Goal: Transaction & Acquisition: Purchase product/service

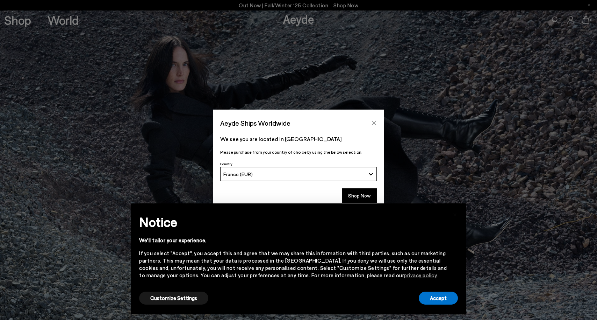
click at [375, 122] on icon "Close" at bounding box center [374, 123] width 6 height 6
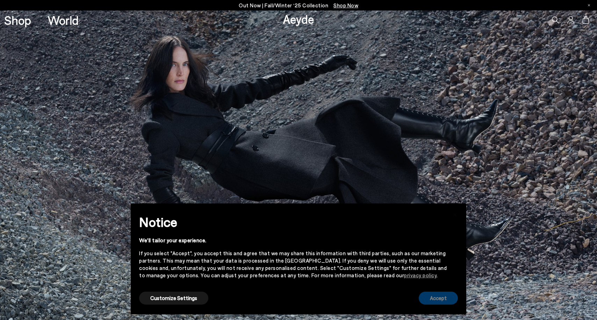
click at [429, 300] on button "Accept" at bounding box center [438, 297] width 39 height 13
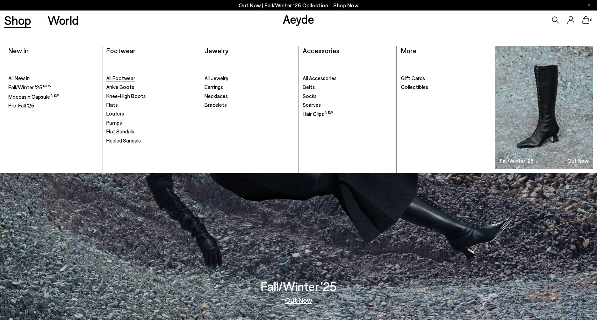
click at [128, 76] on span "All Footwear" at bounding box center [120, 78] width 29 height 6
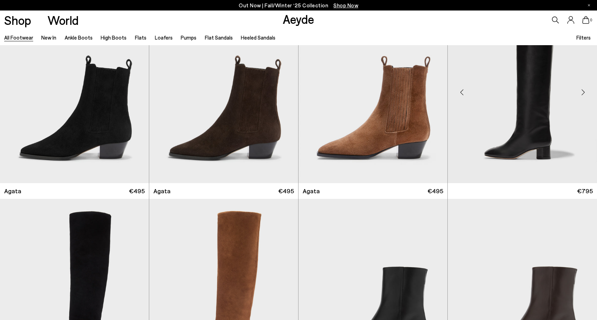
scroll to position [174, 0]
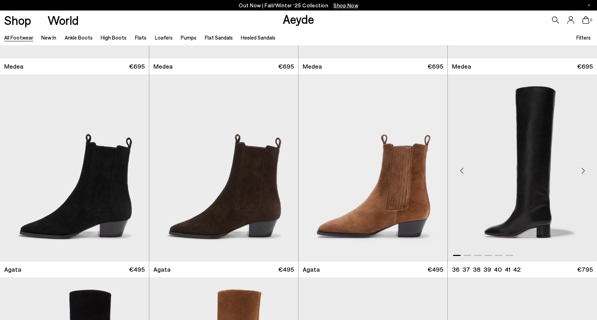
click at [584, 172] on div "Next slide" at bounding box center [583, 170] width 21 height 21
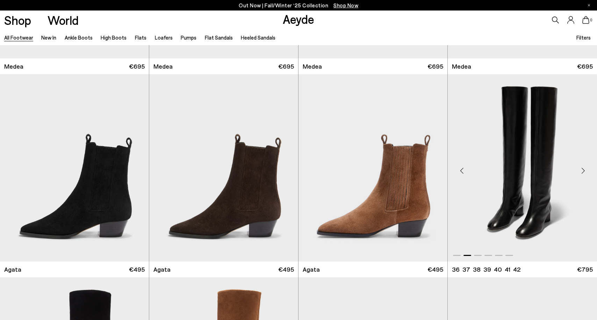
click at [584, 172] on div "Next slide" at bounding box center [583, 170] width 21 height 21
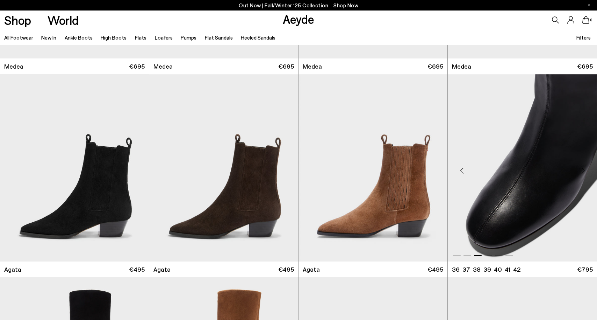
click at [584, 172] on div "Next slide" at bounding box center [583, 170] width 21 height 21
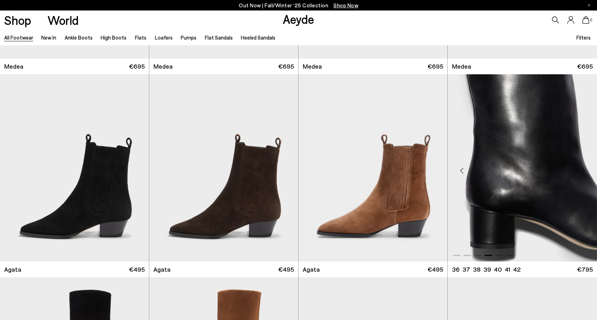
click at [584, 172] on div "Next slide" at bounding box center [583, 170] width 21 height 21
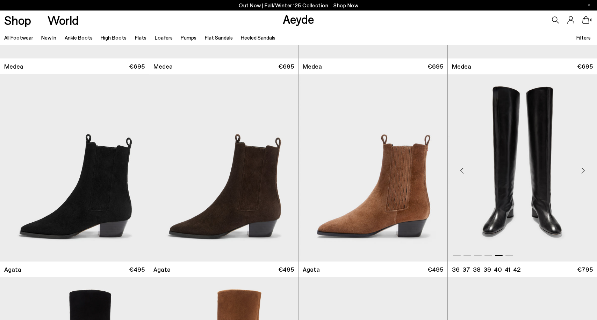
click at [584, 172] on div "Next slide" at bounding box center [583, 170] width 21 height 21
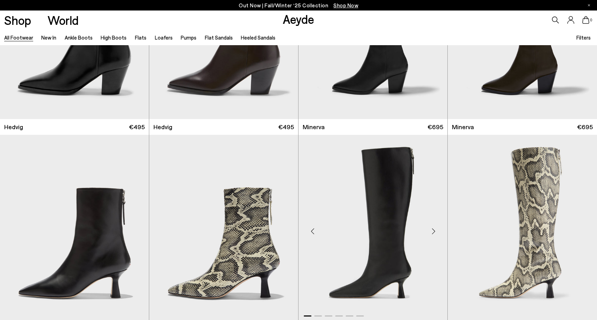
scroll to position [778, 0]
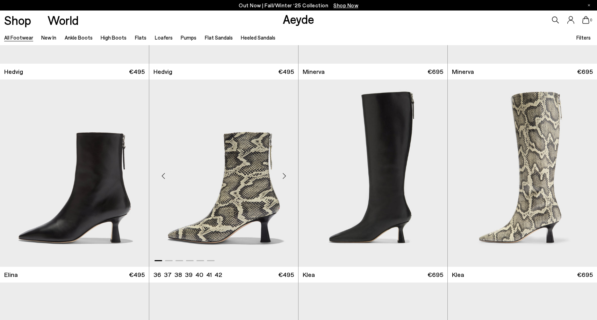
click at [284, 175] on div "Next slide" at bounding box center [284, 175] width 21 height 21
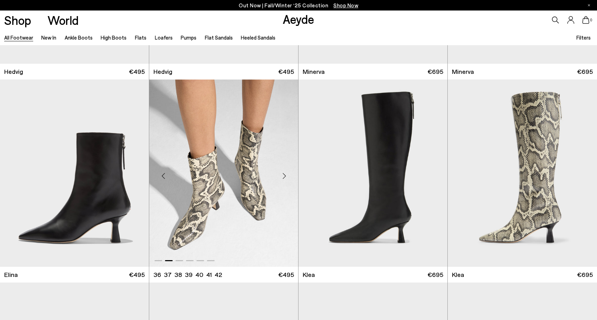
click at [284, 175] on div "Next slide" at bounding box center [284, 175] width 21 height 21
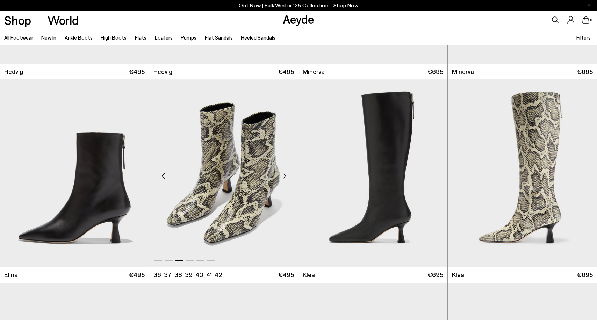
click at [284, 175] on div "Next slide" at bounding box center [284, 175] width 21 height 21
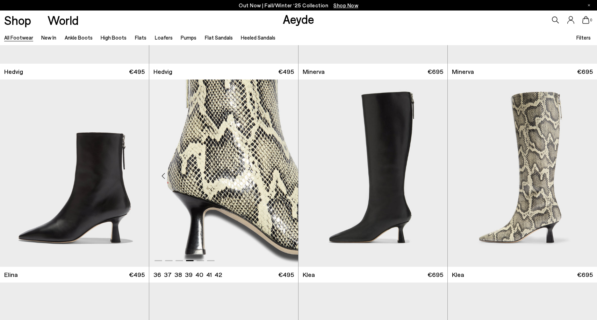
click at [284, 175] on div "Next slide" at bounding box center [284, 175] width 21 height 21
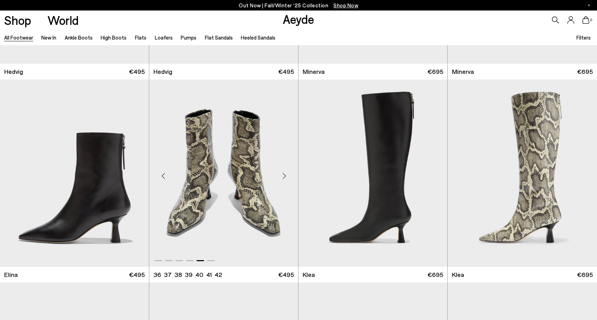
click at [284, 175] on div "Next slide" at bounding box center [284, 175] width 21 height 21
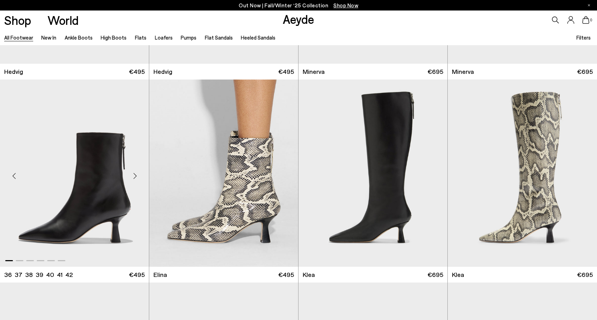
click at [137, 178] on div "Next slide" at bounding box center [134, 175] width 21 height 21
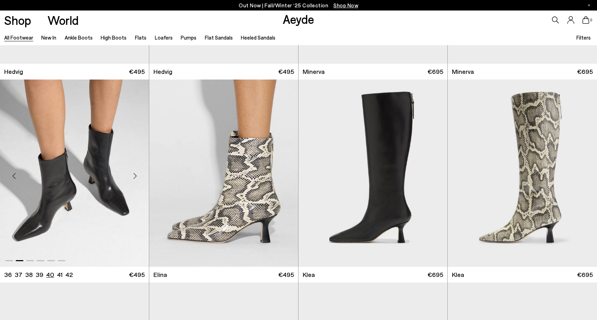
click at [49, 276] on li "40" at bounding box center [50, 274] width 8 height 9
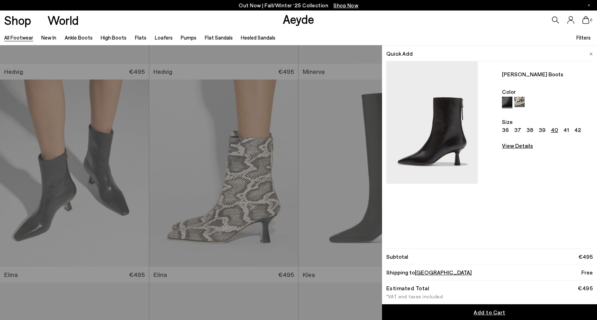
click at [483, 313] on span "Add to Cart" at bounding box center [490, 311] width 32 height 7
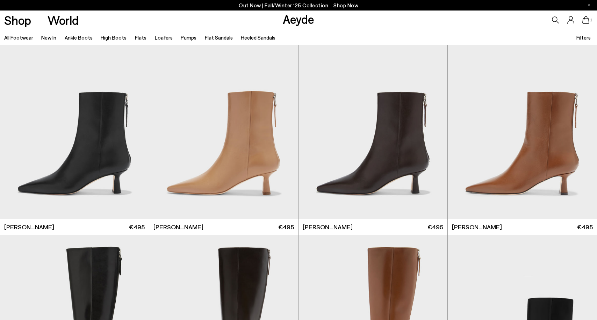
scroll to position [1432, 0]
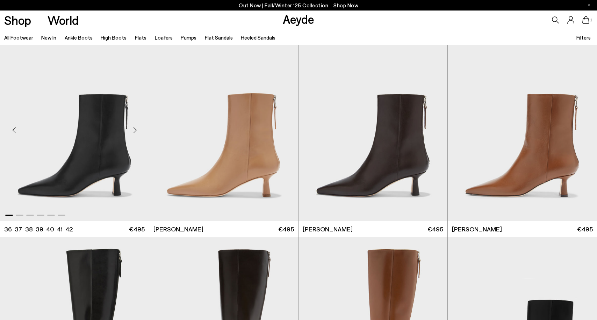
click at [136, 128] on div "Next slide" at bounding box center [134, 130] width 21 height 21
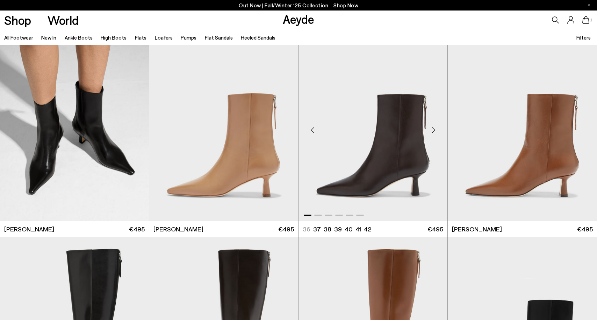
click at [433, 132] on div "Next slide" at bounding box center [433, 130] width 21 height 21
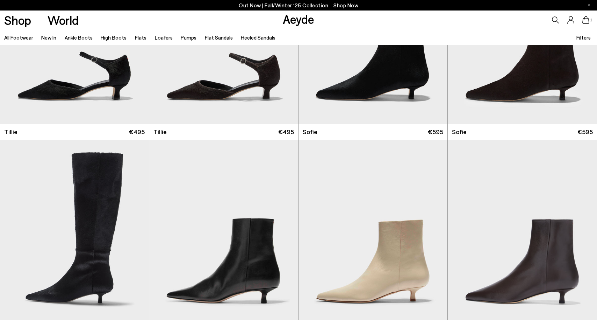
scroll to position [2387, 0]
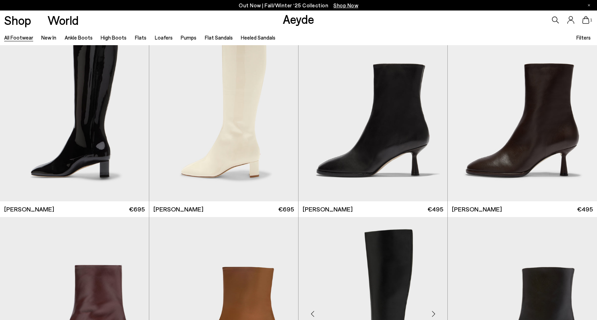
scroll to position [3885, 0]
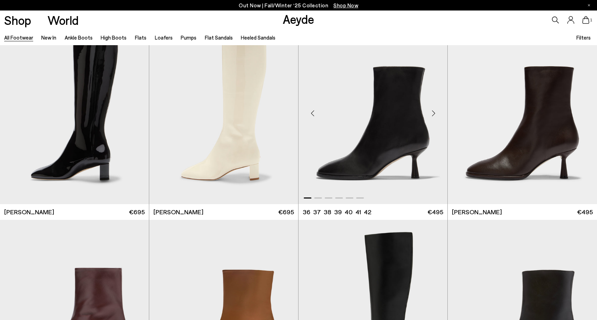
click at [434, 112] on div "Next slide" at bounding box center [433, 113] width 21 height 21
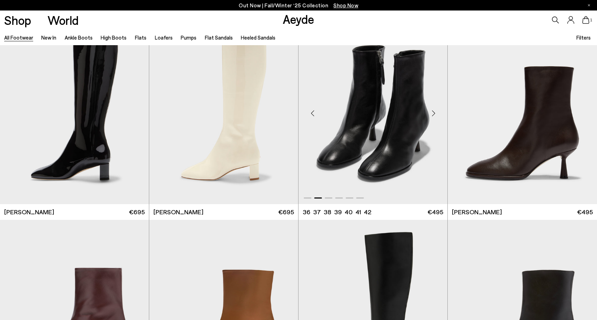
click at [434, 112] on div "Next slide" at bounding box center [433, 113] width 21 height 21
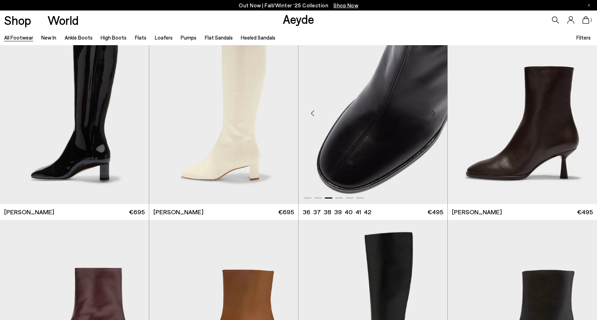
click at [434, 112] on div "Next slide" at bounding box center [433, 113] width 21 height 21
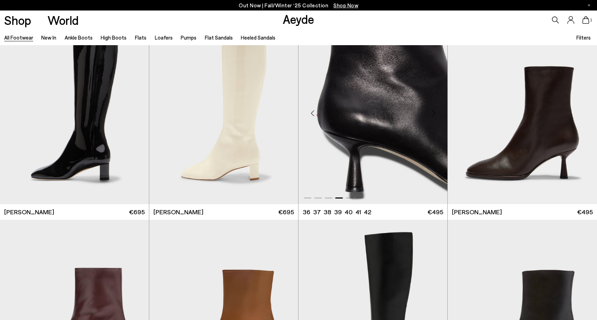
click at [434, 112] on div "Next slide" at bounding box center [433, 113] width 21 height 21
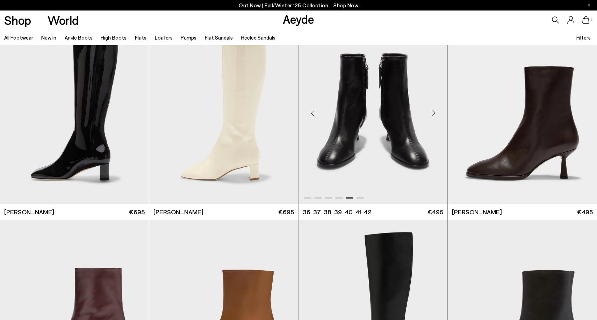
click at [434, 112] on div "Next slide" at bounding box center [433, 113] width 21 height 21
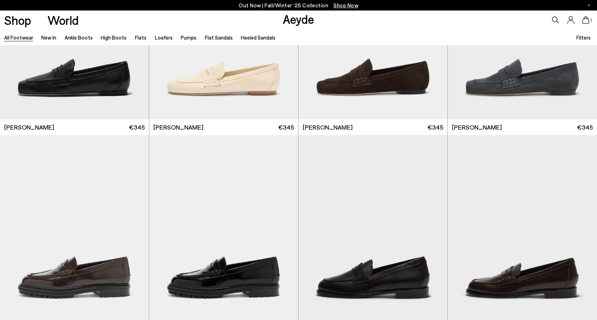
scroll to position [6817, 0]
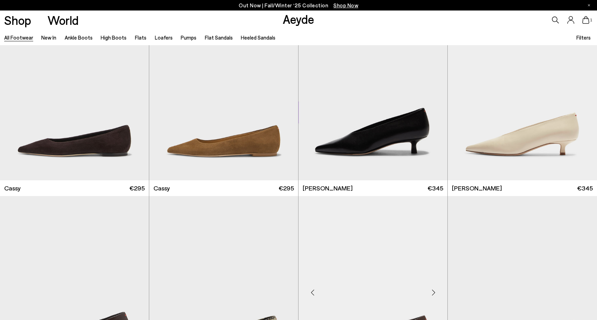
scroll to position [9798, 0]
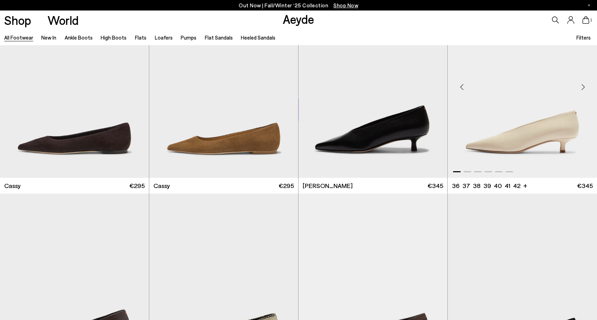
click at [583, 81] on div "Next slide" at bounding box center [583, 87] width 21 height 21
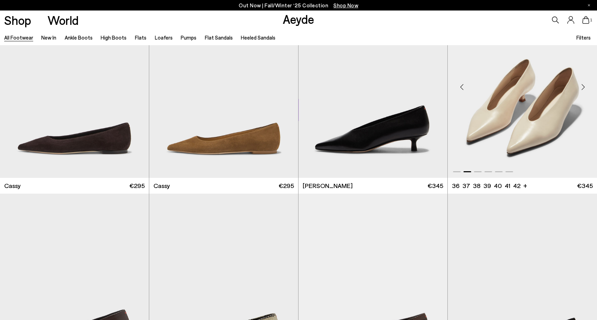
click at [583, 81] on div "Next slide" at bounding box center [583, 87] width 21 height 21
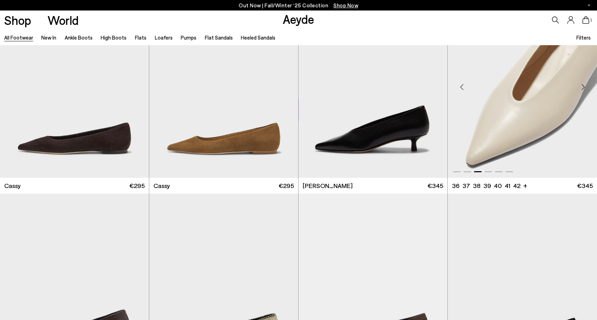
click at [583, 81] on div "Next slide" at bounding box center [583, 87] width 21 height 21
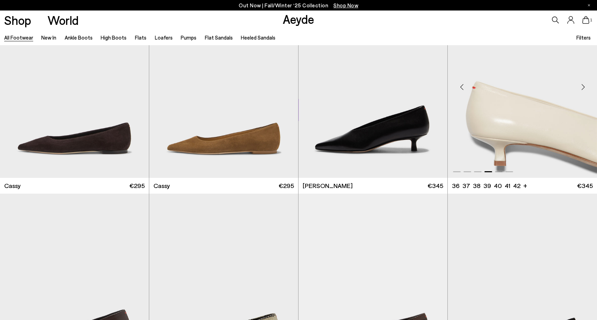
click at [583, 81] on div "Next slide" at bounding box center [583, 87] width 21 height 21
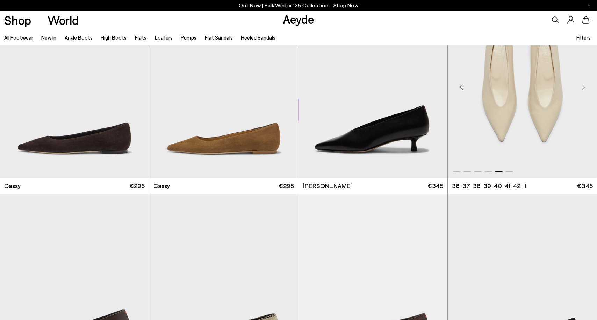
click at [583, 81] on div "Next slide" at bounding box center [583, 87] width 21 height 21
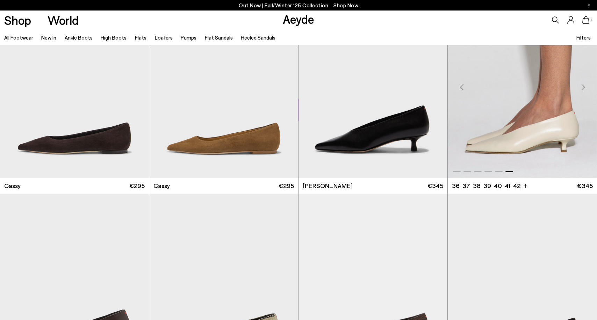
click at [583, 81] on div "Next slide" at bounding box center [583, 87] width 21 height 21
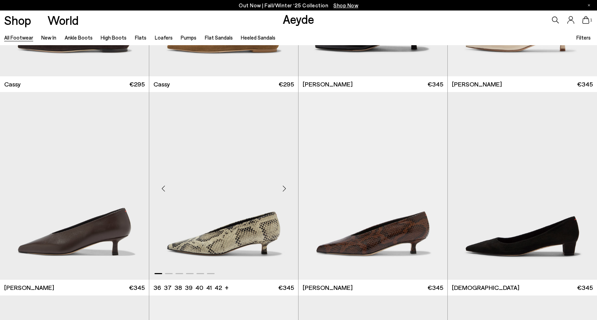
scroll to position [9903, 0]
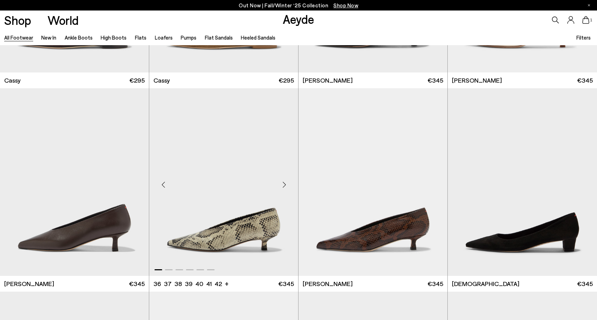
click at [283, 178] on div "Next slide" at bounding box center [284, 184] width 21 height 21
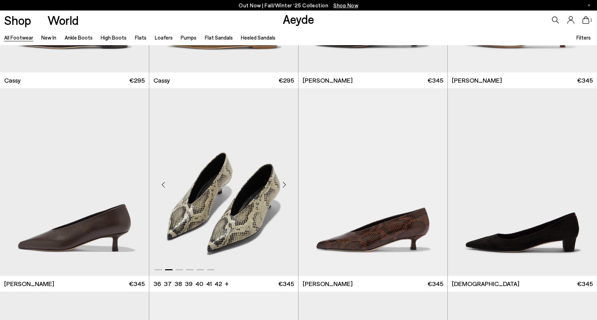
click at [283, 178] on div "Next slide" at bounding box center [284, 184] width 21 height 21
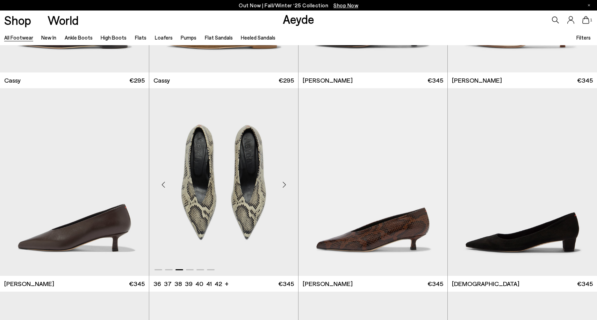
click at [283, 178] on div "Next slide" at bounding box center [284, 184] width 21 height 21
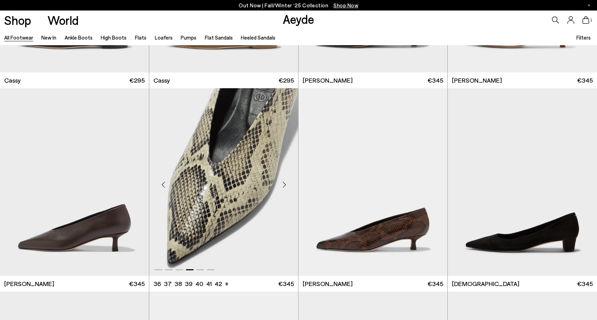
click at [283, 178] on div "Next slide" at bounding box center [284, 184] width 21 height 21
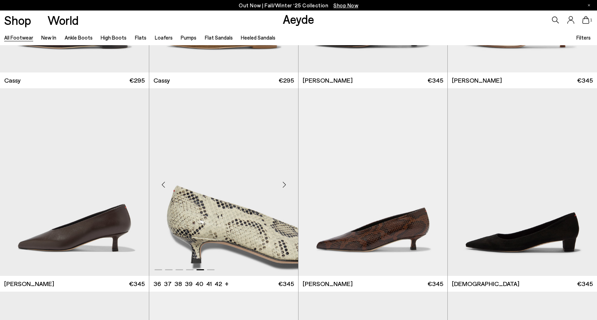
click at [283, 178] on div "Next slide" at bounding box center [284, 184] width 21 height 21
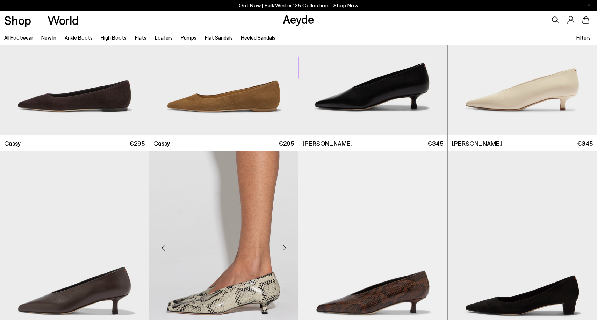
scroll to position [9840, 0]
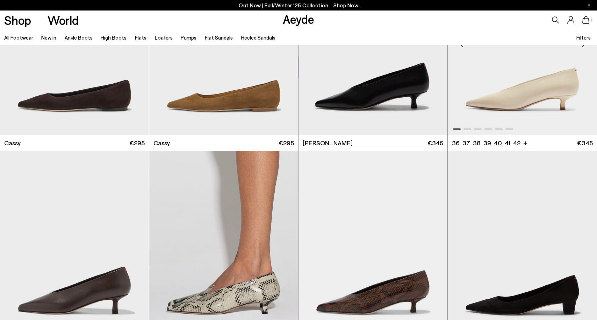
click at [497, 138] on li "40" at bounding box center [498, 142] width 8 height 9
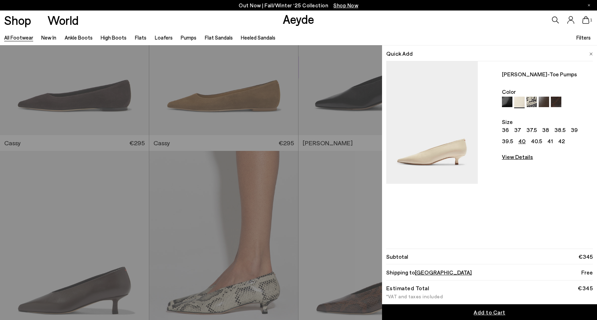
click at [483, 312] on span "Add to Cart" at bounding box center [490, 311] width 32 height 7
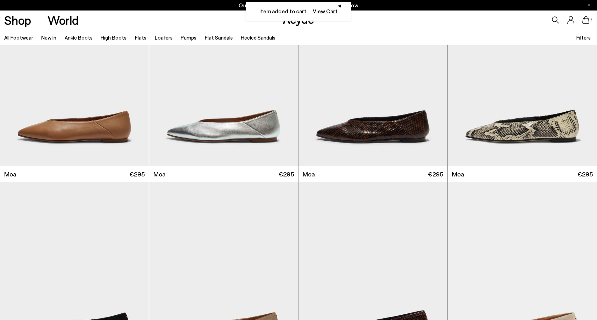
scroll to position [10425, 0]
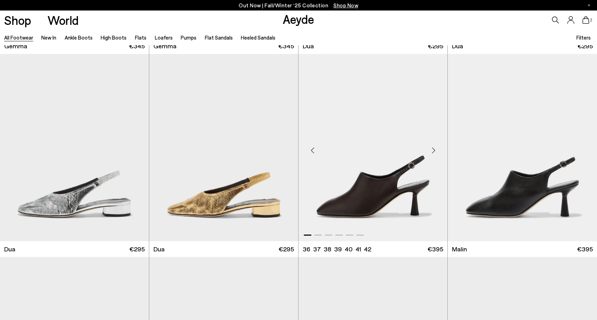
scroll to position [11764, 0]
click at [435, 143] on div "Next slide" at bounding box center [433, 150] width 21 height 21
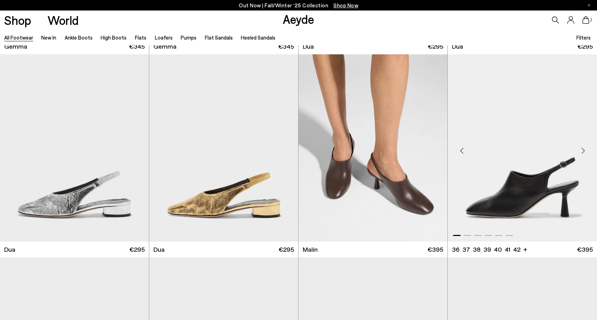
click at [582, 147] on div "Next slide" at bounding box center [583, 150] width 21 height 21
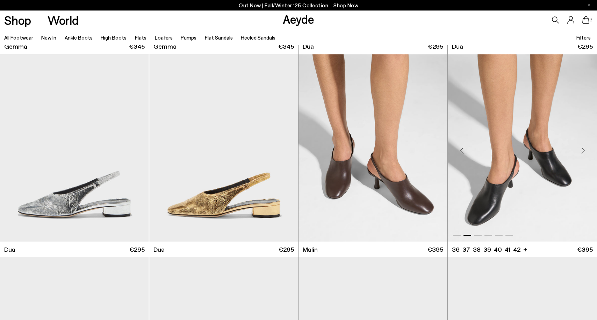
click at [582, 147] on div "Next slide" at bounding box center [583, 150] width 21 height 21
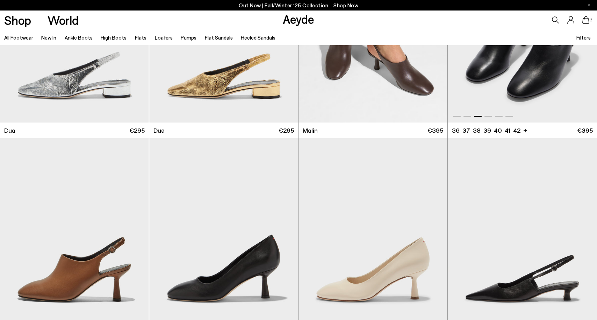
scroll to position [11883, 0]
click at [435, 225] on div "Next slide" at bounding box center [433, 234] width 21 height 21
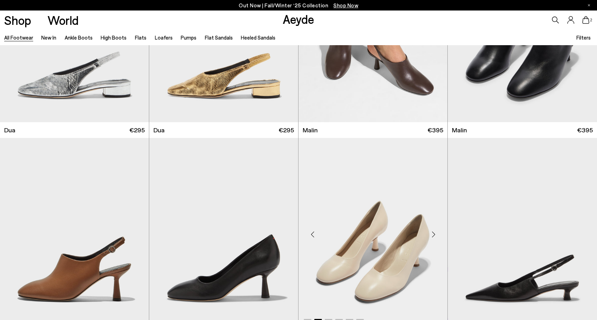
click at [435, 225] on div "Next slide" at bounding box center [433, 234] width 21 height 21
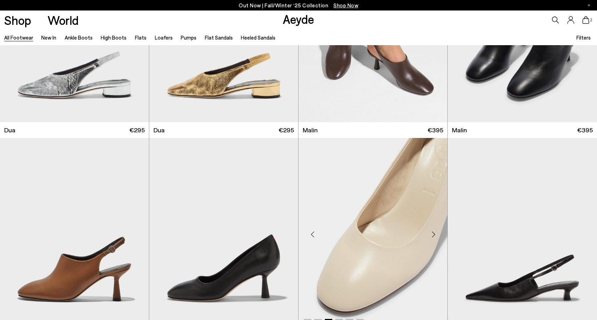
click at [435, 225] on div "Next slide" at bounding box center [433, 234] width 21 height 21
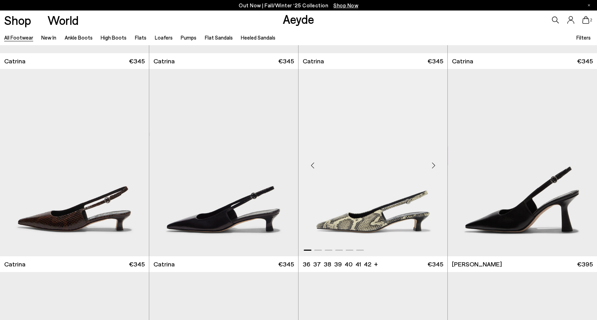
scroll to position [12486, 0]
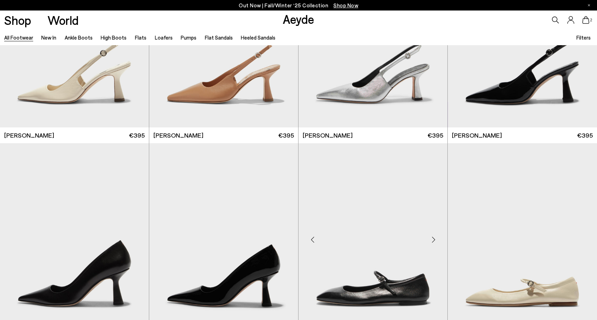
scroll to position [12805, 0]
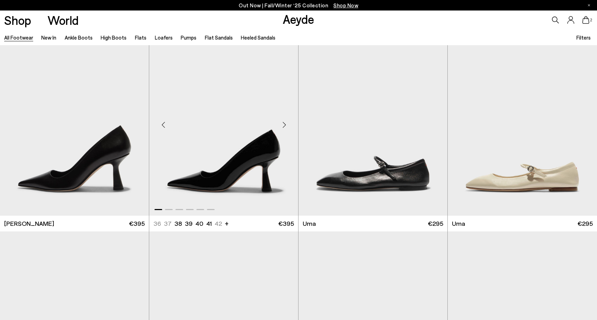
click at [285, 114] on div "Next slide" at bounding box center [284, 124] width 21 height 21
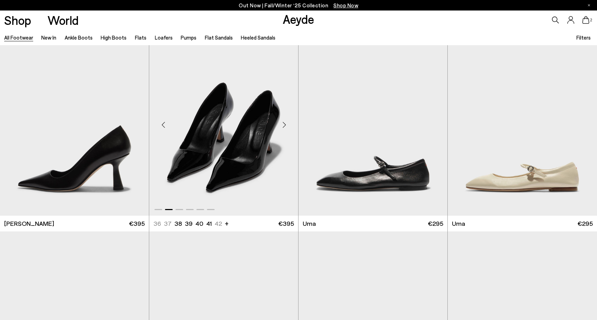
click at [285, 114] on div "Next slide" at bounding box center [284, 124] width 21 height 21
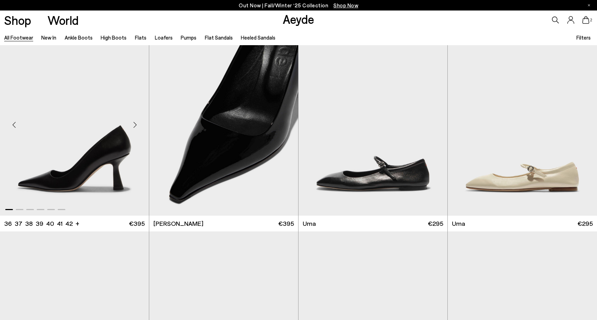
click at [136, 118] on div "Next slide" at bounding box center [134, 124] width 21 height 21
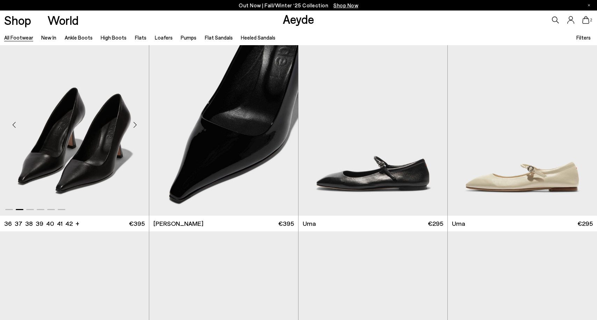
click at [136, 118] on div "Next slide" at bounding box center [134, 124] width 21 height 21
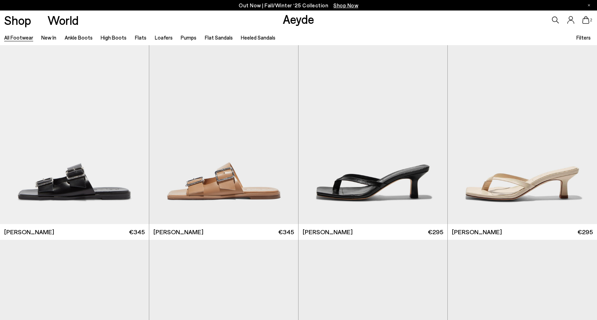
scroll to position [14234, 0]
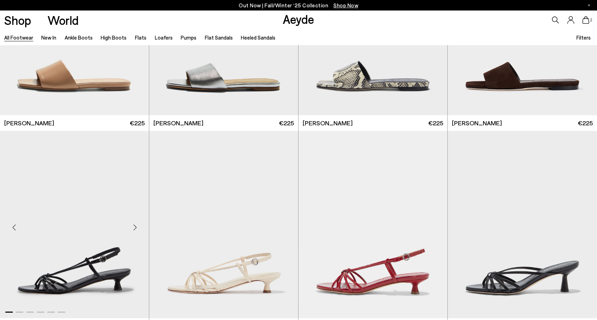
scroll to position [16840, 0]
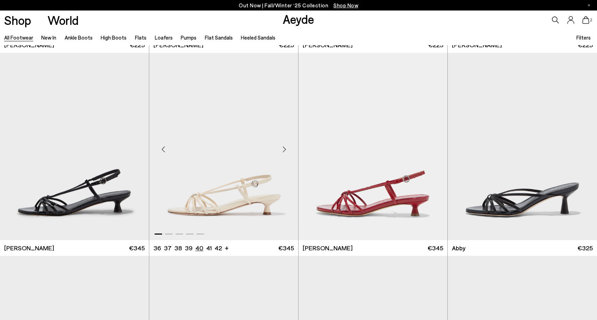
click at [197, 243] on li "40" at bounding box center [199, 247] width 8 height 9
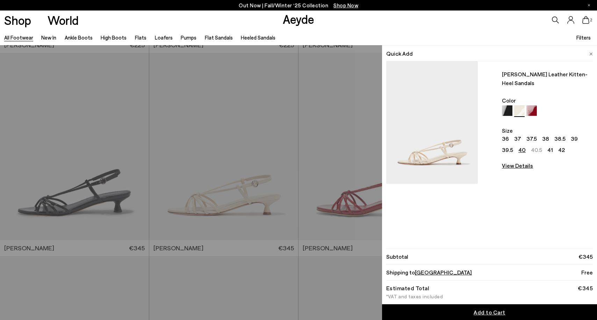
click at [452, 313] on link "Add to Cart" at bounding box center [489, 312] width 215 height 16
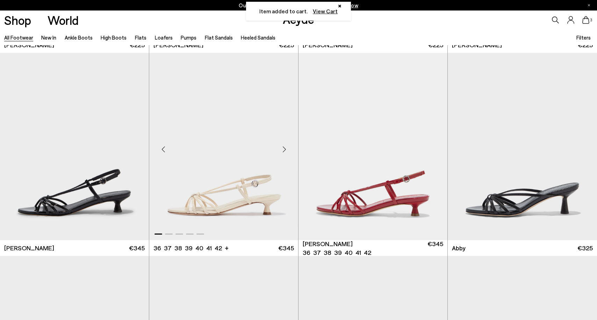
scroll to position [17087, 0]
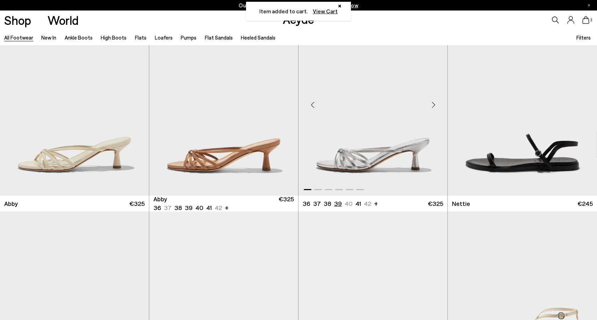
click at [335, 199] on li "39" at bounding box center [338, 203] width 8 height 9
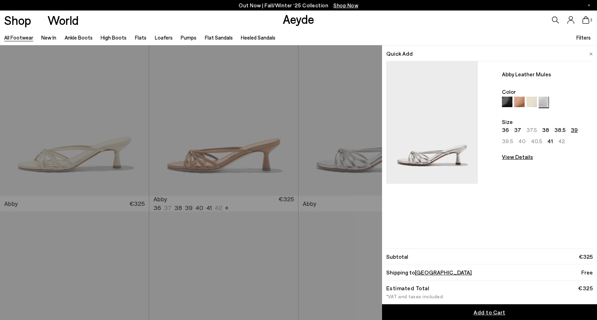
click at [486, 314] on span "Add to Cart" at bounding box center [490, 311] width 32 height 7
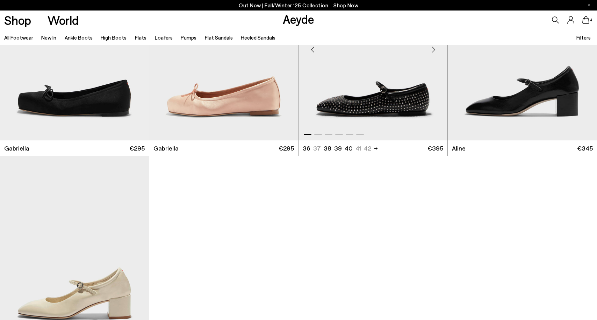
scroll to position [18361, 0]
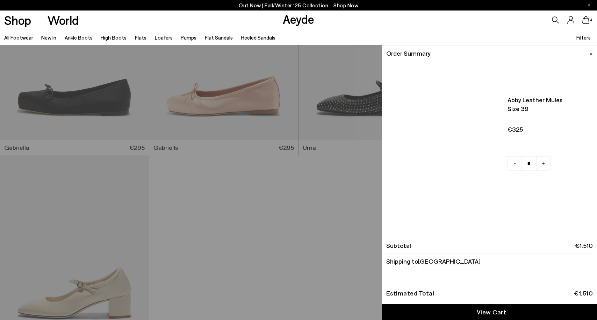
click at [589, 21] on icon at bounding box center [586, 20] width 7 height 8
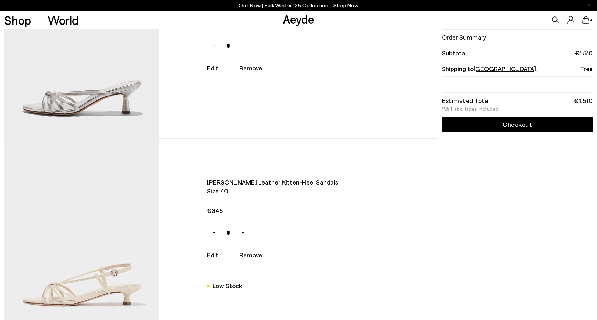
scroll to position [81, 0]
